Goal: Task Accomplishment & Management: Use online tool/utility

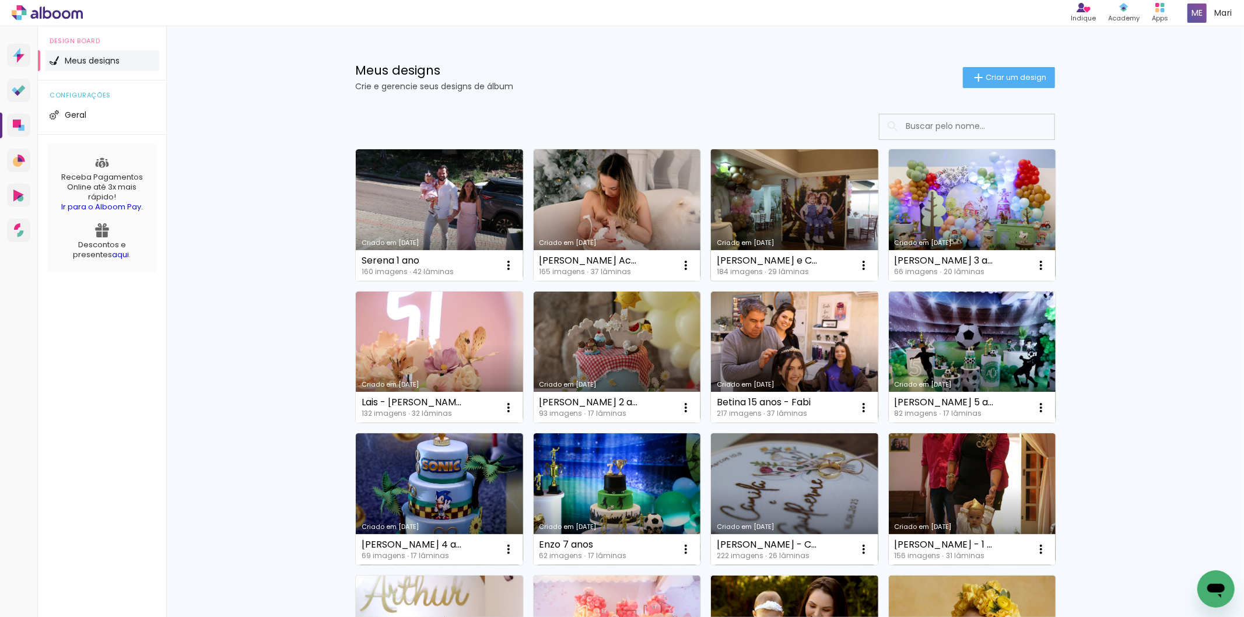
click at [807, 200] on link "Criado em [DATE]" at bounding box center [794, 215] width 167 height 132
